Goal: Task Accomplishment & Management: Manage account settings

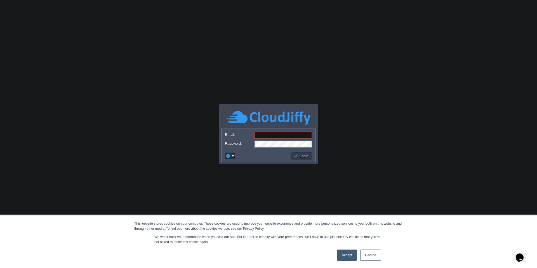
type input "support@sunhim.com"
click at [299, 158] on button "Login" at bounding box center [302, 156] width 16 height 5
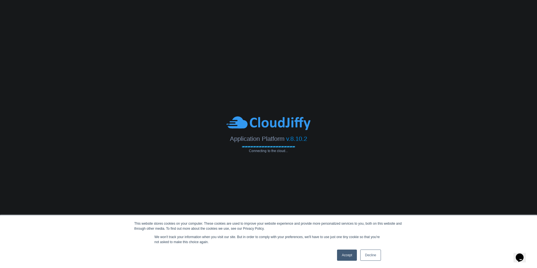
click at [346, 252] on link "Accept" at bounding box center [347, 255] width 20 height 11
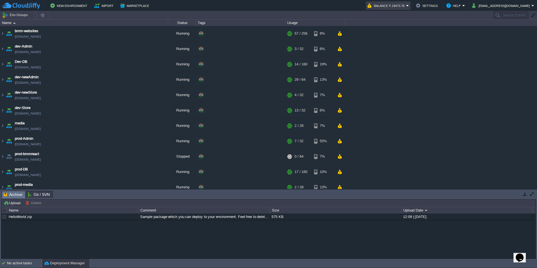
click at [406, 4] on button "Balance ₹-19473.76" at bounding box center [387, 5] width 39 height 7
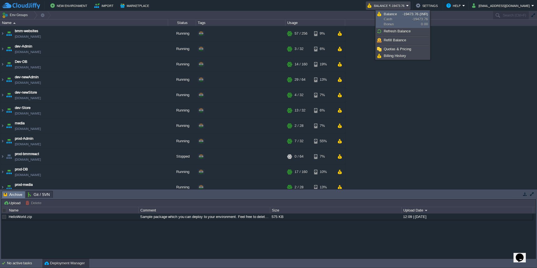
click at [392, 14] on span "Balance" at bounding box center [390, 14] width 13 height 4
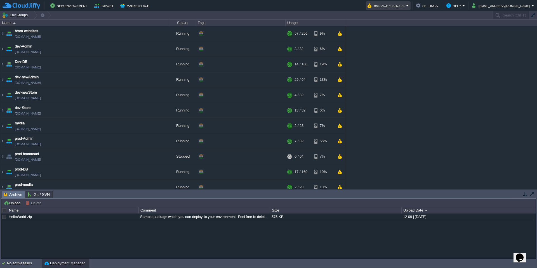
click at [409, 6] on em "Balance ₹-19473.76" at bounding box center [388, 5] width 41 height 7
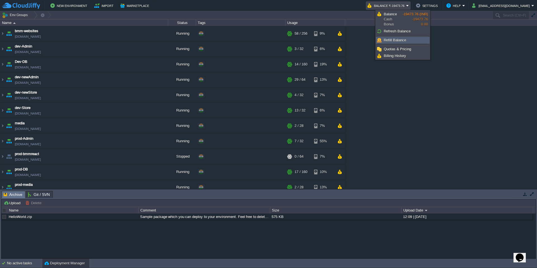
click at [393, 40] on span "Refill Balance" at bounding box center [395, 40] width 22 height 4
